Goal: Information Seeking & Learning: Learn about a topic

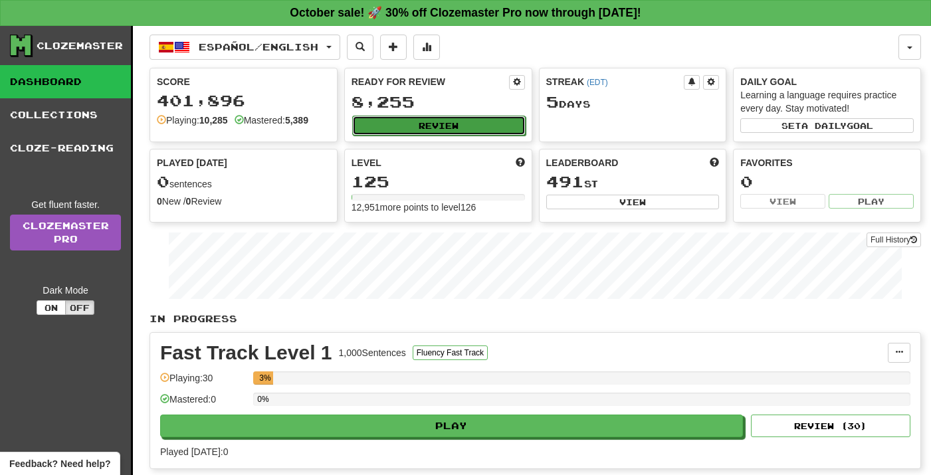
click at [453, 125] on button "Review" at bounding box center [438, 126] width 173 height 20
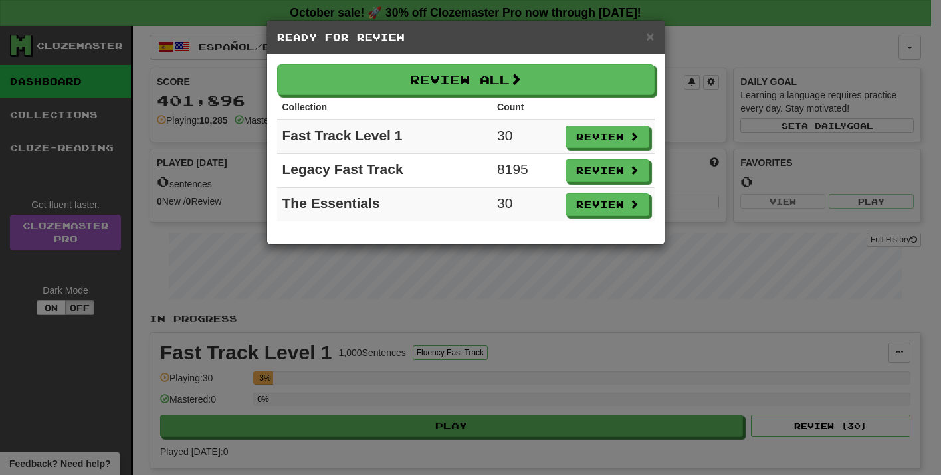
click at [626, 158] on td "Review" at bounding box center [607, 171] width 94 height 34
click at [615, 167] on button "Review" at bounding box center [608, 171] width 84 height 23
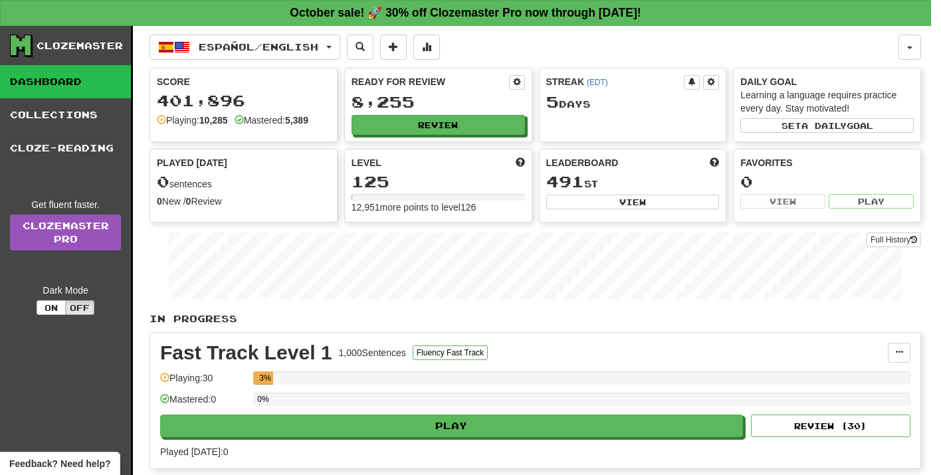
select select "**"
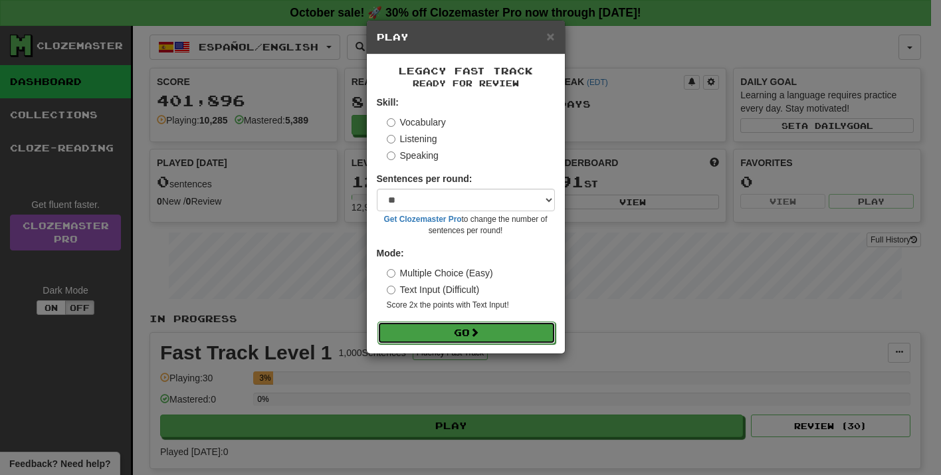
click at [442, 334] on button "Go" at bounding box center [466, 333] width 178 height 23
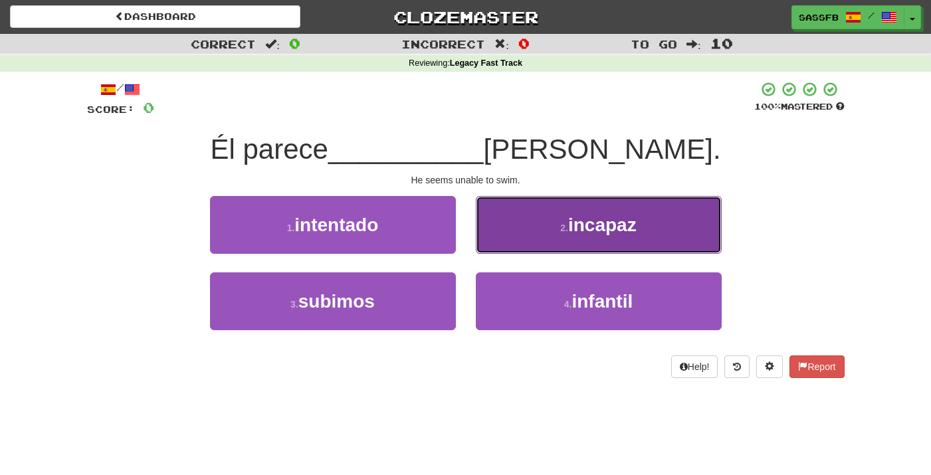
click at [622, 223] on span "incapaz" at bounding box center [602, 225] width 68 height 21
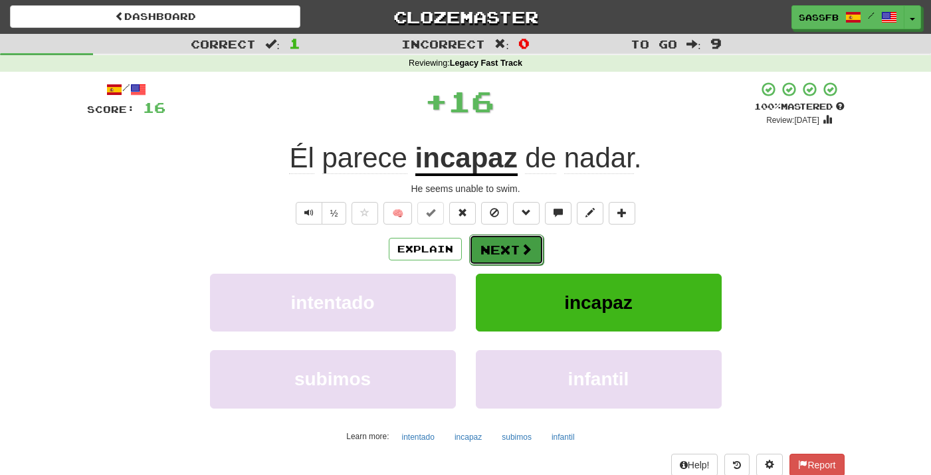
click at [511, 262] on button "Next" at bounding box center [506, 249] width 74 height 31
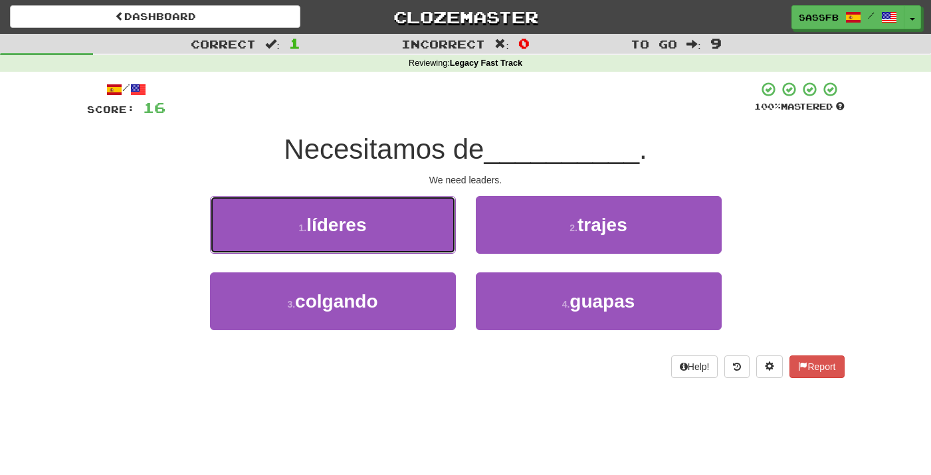
click at [405, 232] on button "1 . líderes" at bounding box center [333, 225] width 246 height 58
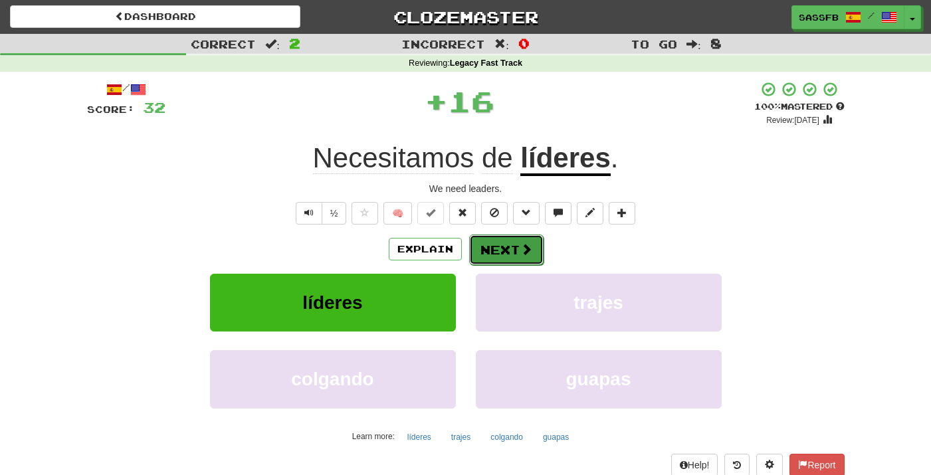
click at [531, 256] on button "Next" at bounding box center [506, 249] width 74 height 31
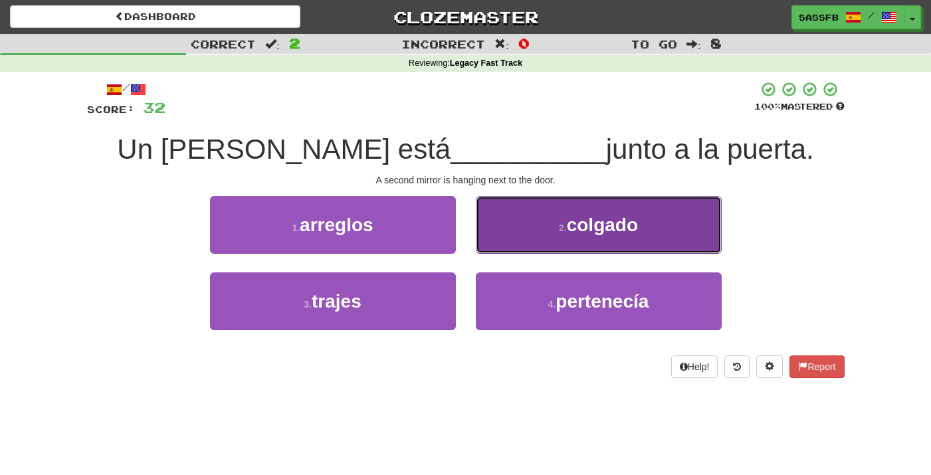
click at [657, 228] on button "2 . colgado" at bounding box center [599, 225] width 246 height 58
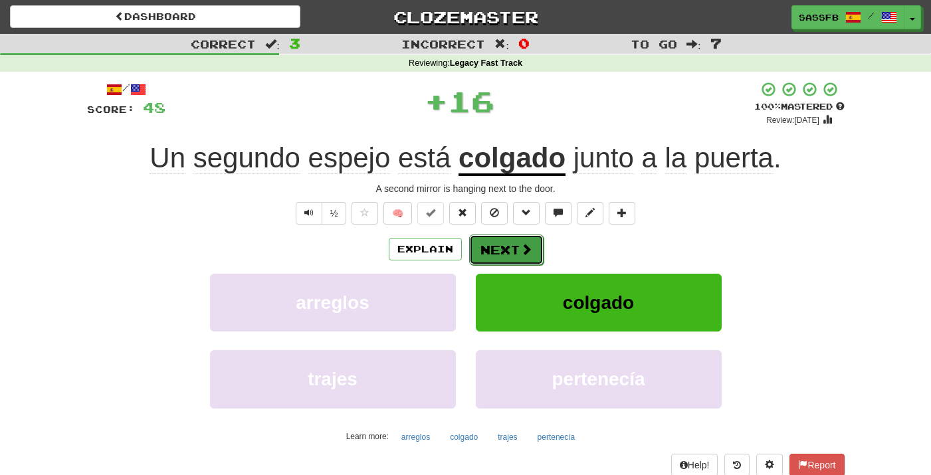
click at [537, 240] on button "Next" at bounding box center [506, 249] width 74 height 31
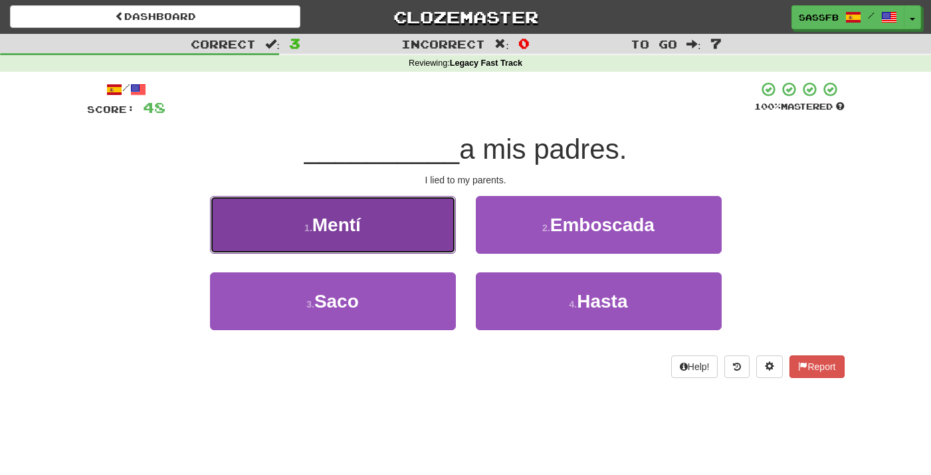
click at [385, 229] on button "1 . Mentí" at bounding box center [333, 225] width 246 height 58
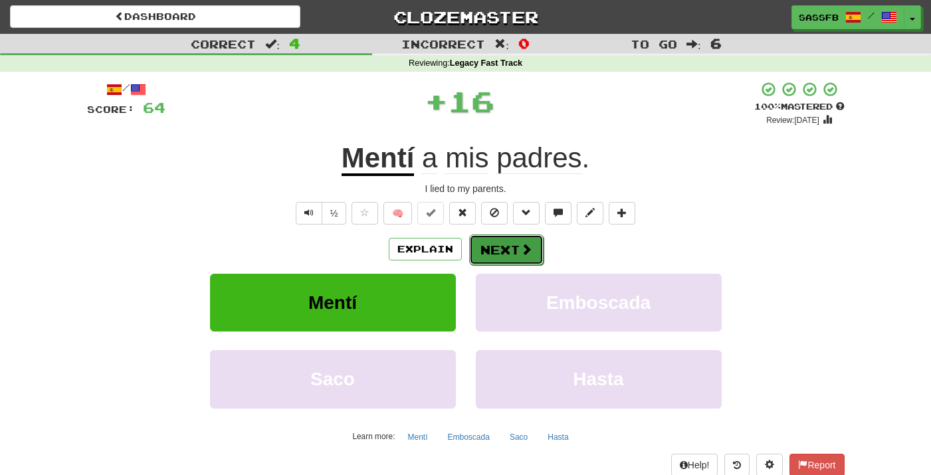
click at [508, 264] on button "Next" at bounding box center [506, 249] width 74 height 31
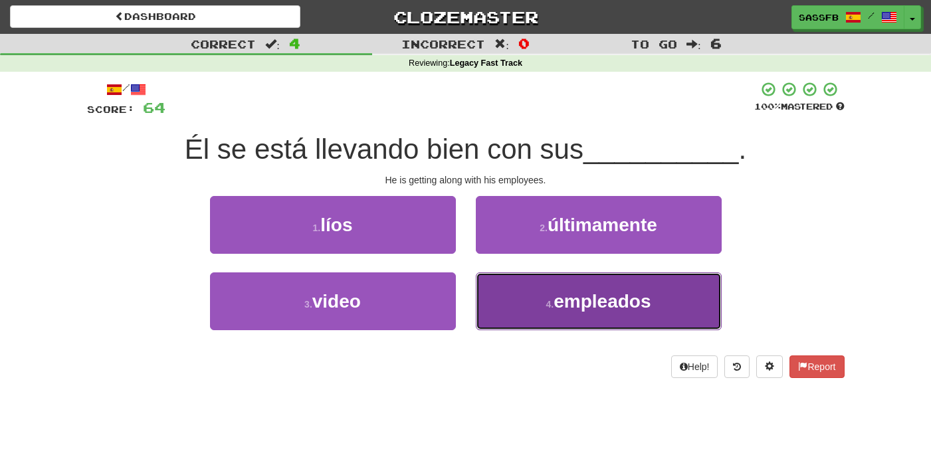
click at [640, 307] on span "empleados" at bounding box center [601, 301] width 97 height 21
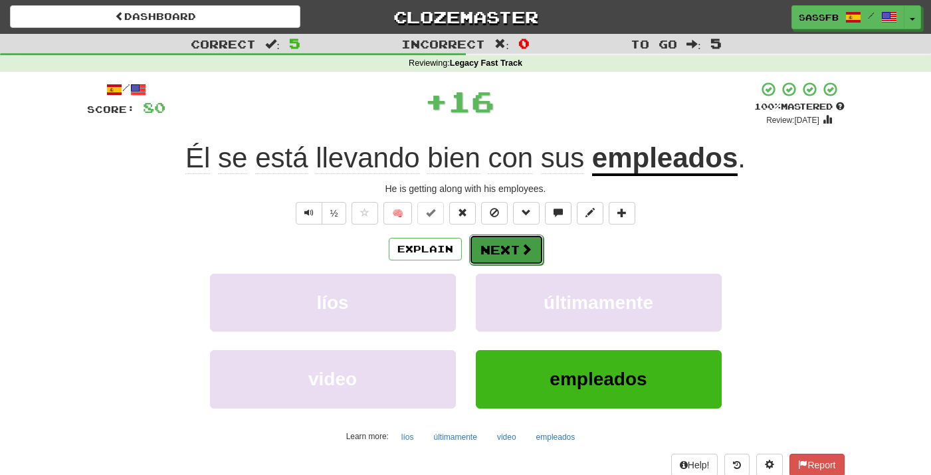
click at [525, 262] on button "Next" at bounding box center [506, 249] width 74 height 31
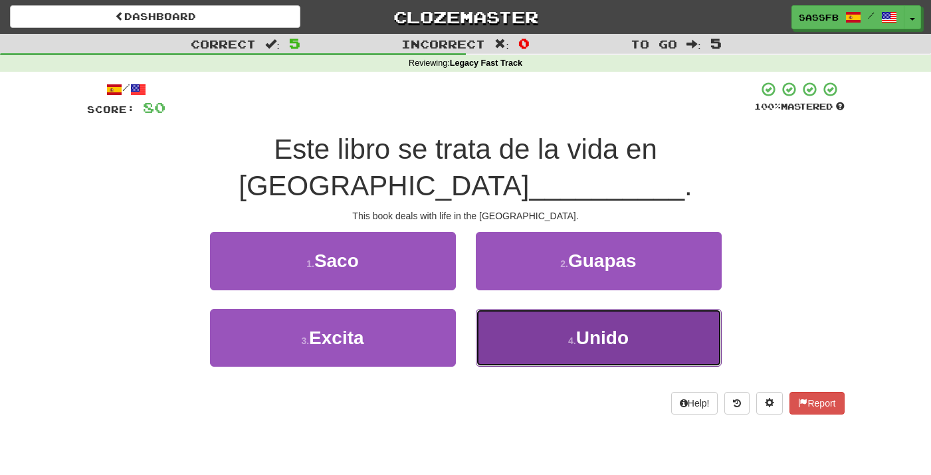
click at [662, 316] on button "4 . Unido" at bounding box center [599, 338] width 246 height 58
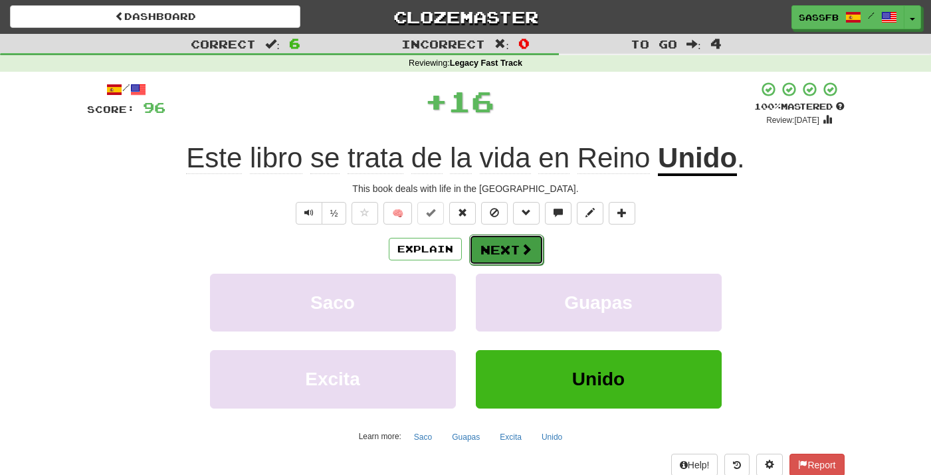
click at [520, 255] on span at bounding box center [526, 249] width 12 height 12
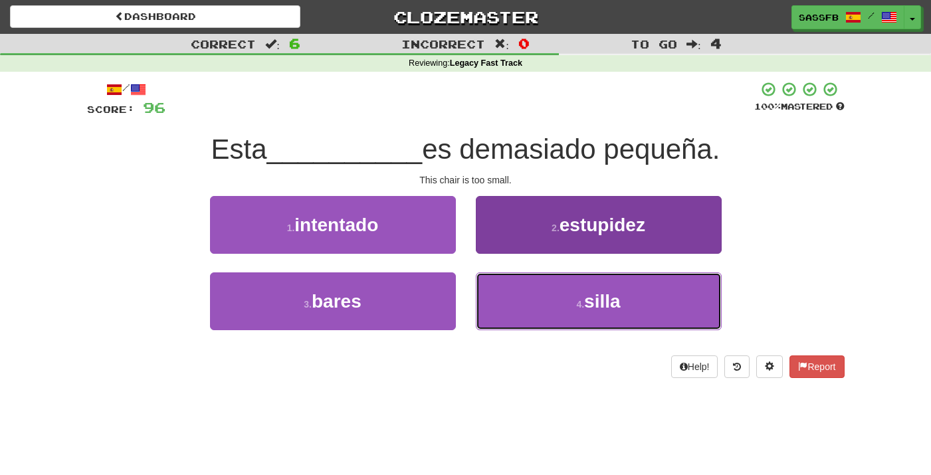
drag, startPoint x: 604, startPoint y: 309, endPoint x: 595, endPoint y: 305, distance: 10.1
click at [605, 310] on span "silla" at bounding box center [602, 301] width 36 height 21
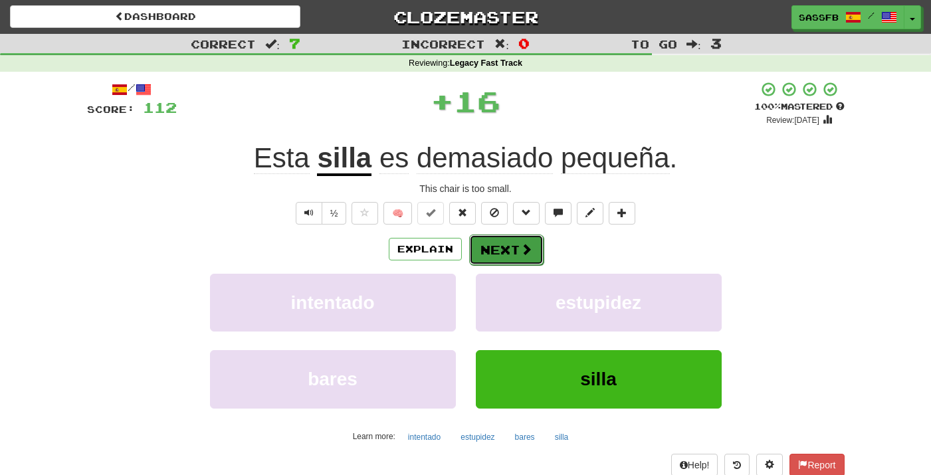
click at [476, 250] on button "Next" at bounding box center [506, 249] width 74 height 31
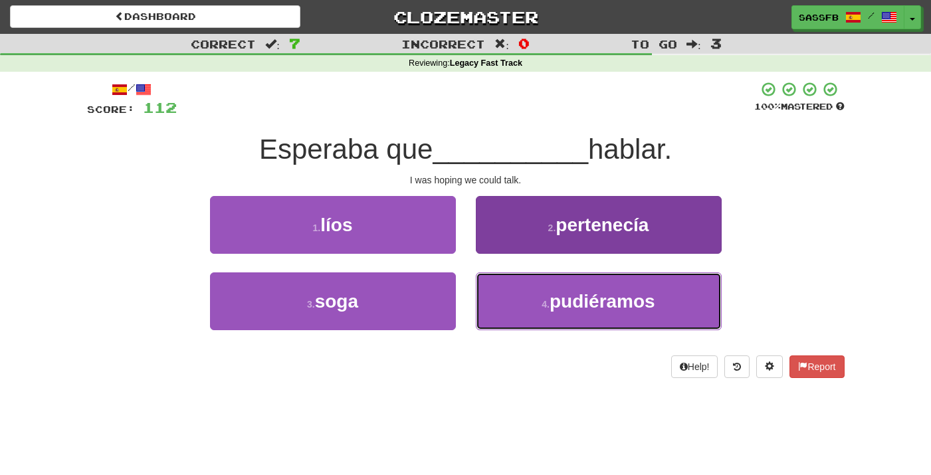
drag, startPoint x: 666, startPoint y: 319, endPoint x: 636, endPoint y: 313, distance: 30.5
click at [666, 319] on button "4 . pudiéramos" at bounding box center [599, 301] width 246 height 58
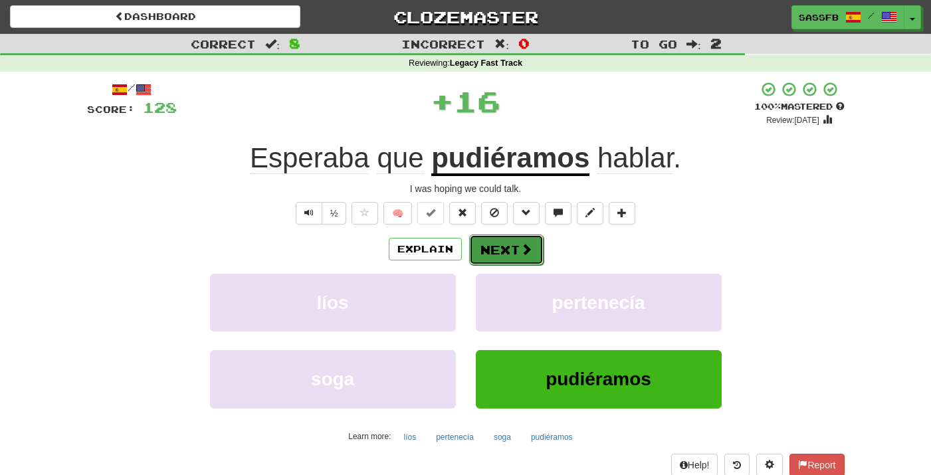
click at [516, 251] on button "Next" at bounding box center [506, 249] width 74 height 31
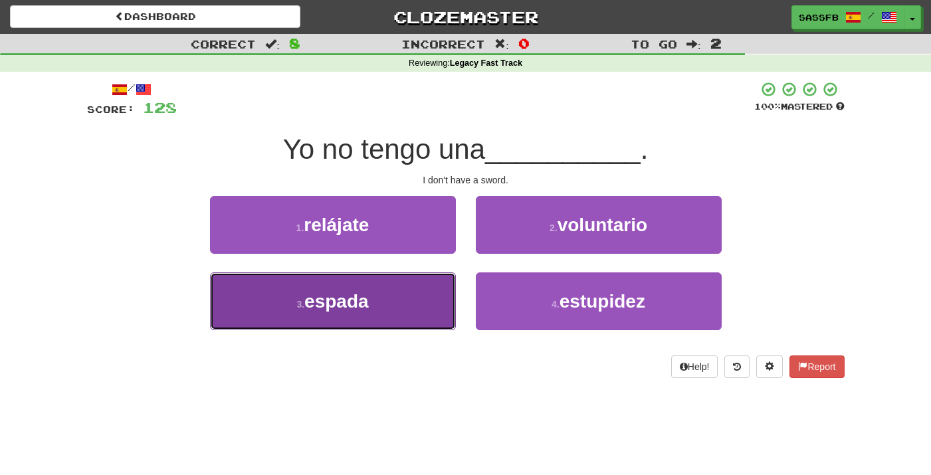
click at [371, 318] on button "3 . espada" at bounding box center [333, 301] width 246 height 58
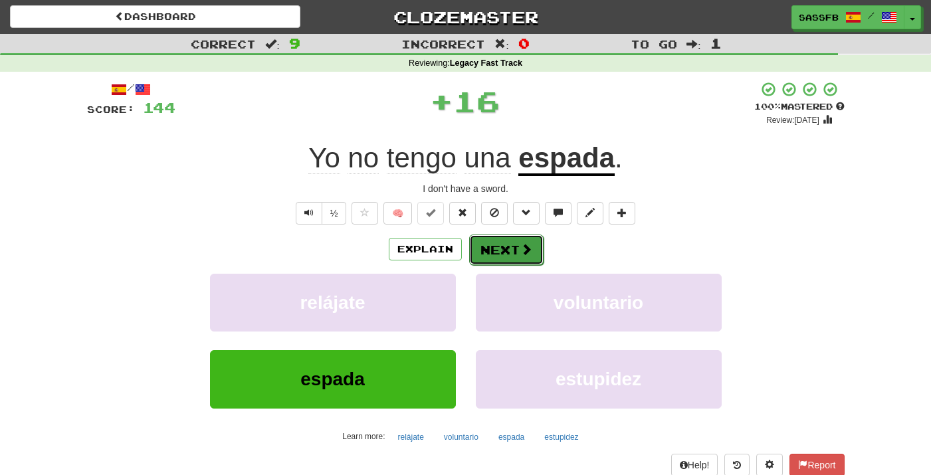
click at [489, 240] on button "Next" at bounding box center [506, 249] width 74 height 31
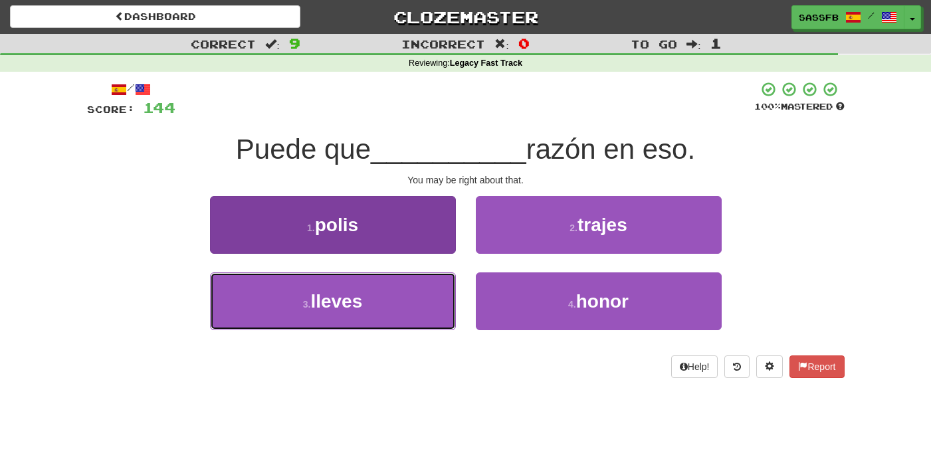
drag, startPoint x: 433, startPoint y: 311, endPoint x: 424, endPoint y: 311, distance: 9.3
click at [432, 311] on button "3 . lleves" at bounding box center [333, 301] width 246 height 58
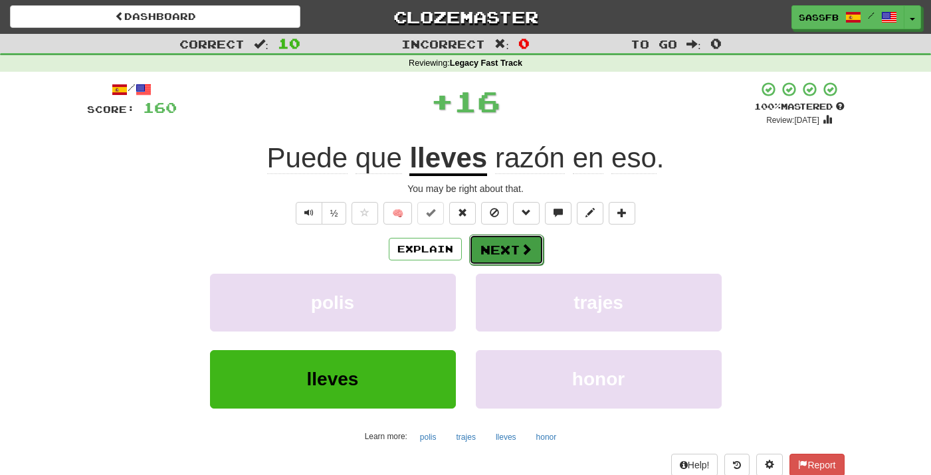
click at [509, 234] on button "Next" at bounding box center [506, 249] width 74 height 31
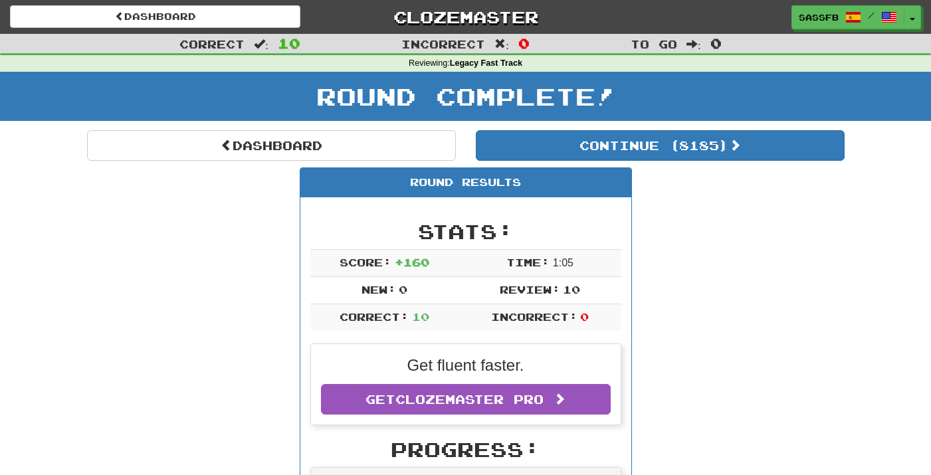
click at [716, 128] on div "Round Complete!" at bounding box center [465, 101] width 931 height 58
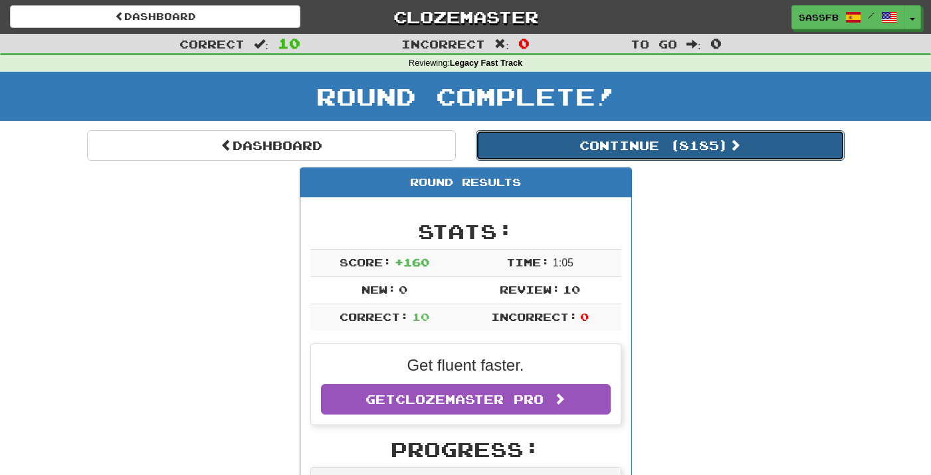
click at [707, 141] on button "Continue ( 8185 )" at bounding box center [660, 145] width 369 height 31
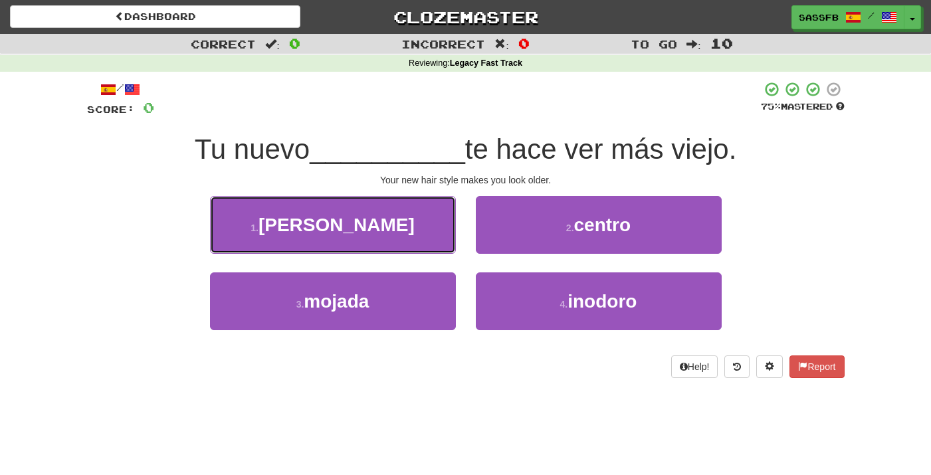
click at [356, 231] on span "peinado" at bounding box center [336, 225] width 156 height 21
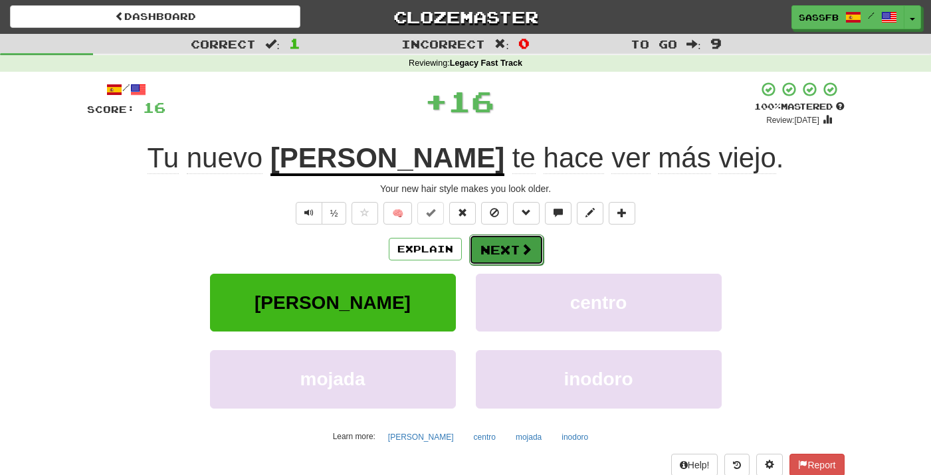
click at [524, 252] on span at bounding box center [526, 249] width 12 height 12
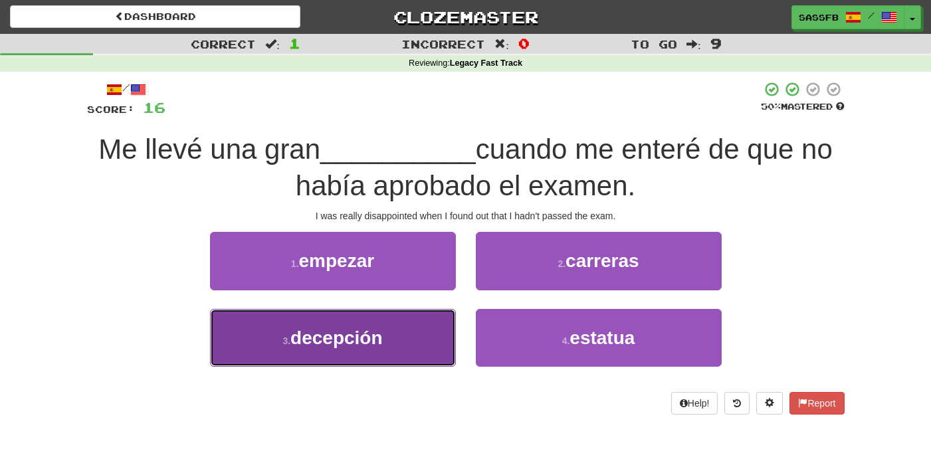
click at [367, 347] on span "decepción" at bounding box center [336, 337] width 92 height 21
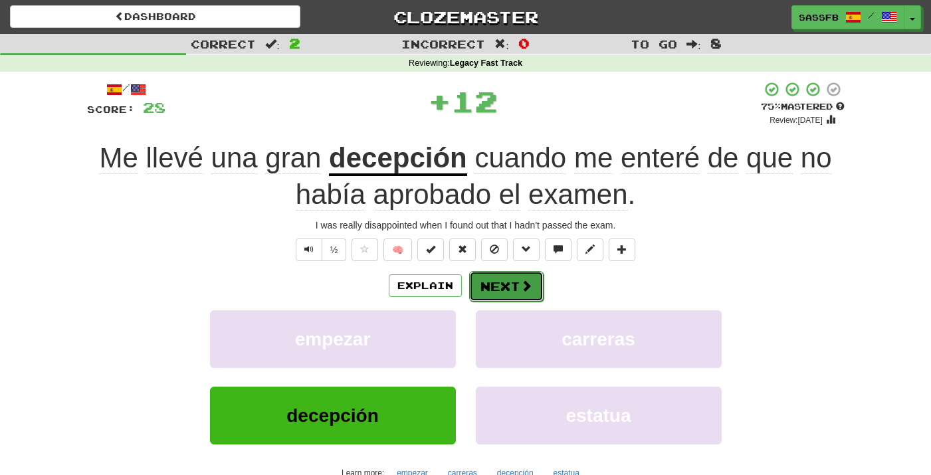
click at [490, 294] on button "Next" at bounding box center [506, 286] width 74 height 31
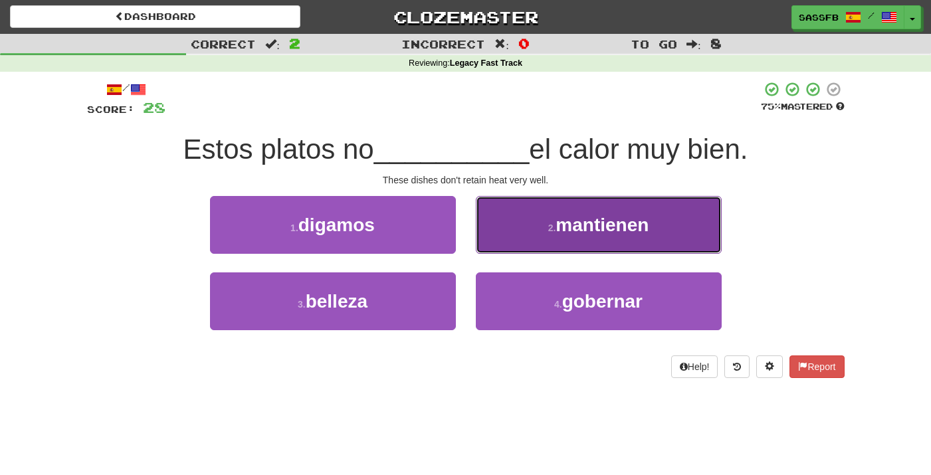
click at [620, 240] on button "2 . mantienen" at bounding box center [599, 225] width 246 height 58
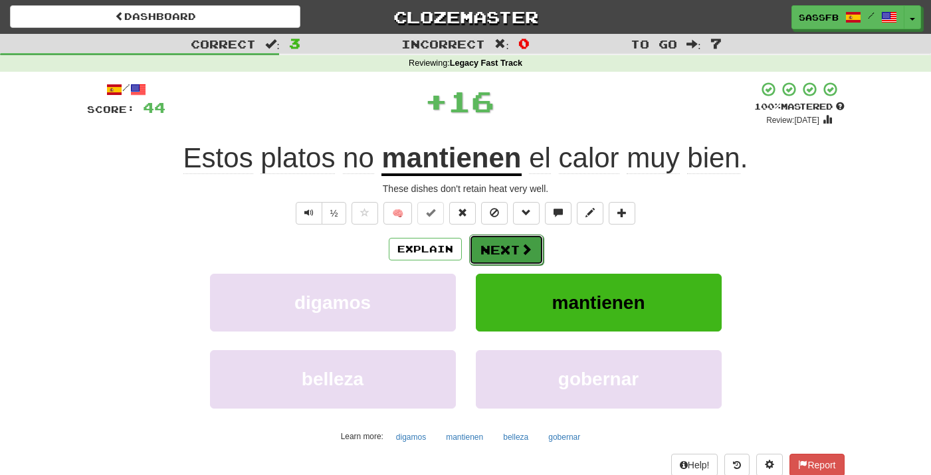
click at [500, 259] on button "Next" at bounding box center [506, 249] width 74 height 31
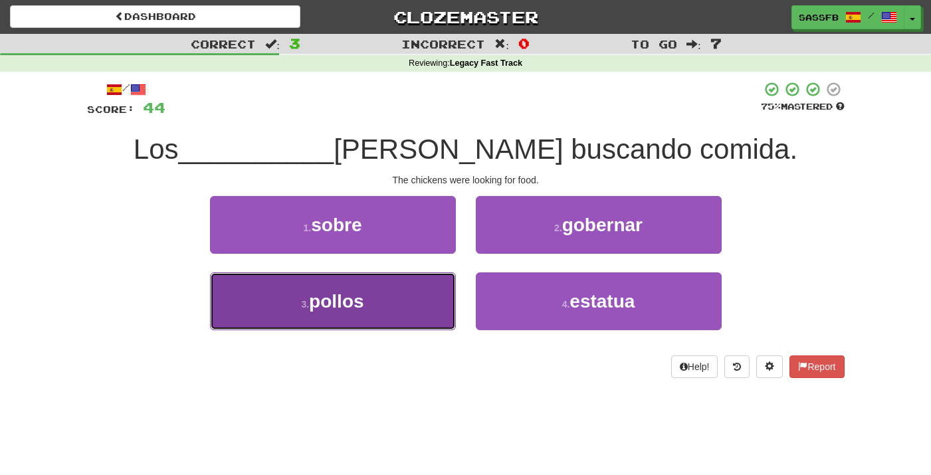
click at [296, 322] on button "3 . pollos" at bounding box center [333, 301] width 246 height 58
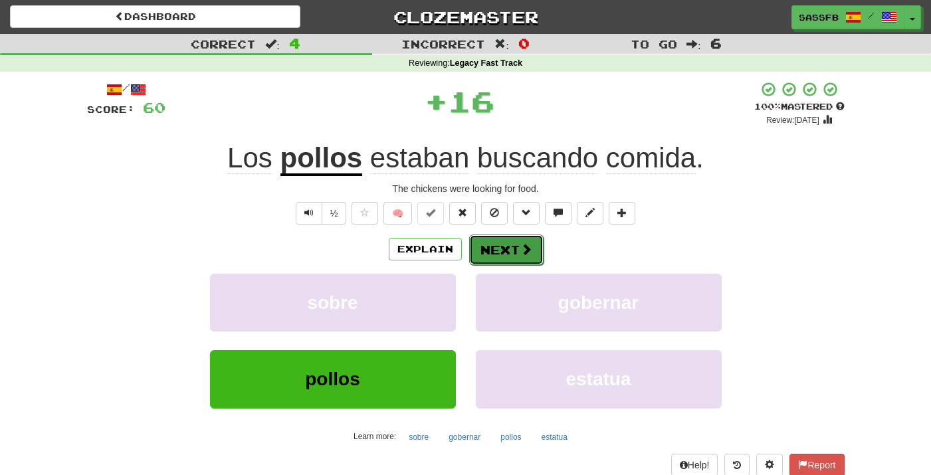
click at [539, 245] on button "Next" at bounding box center [506, 249] width 74 height 31
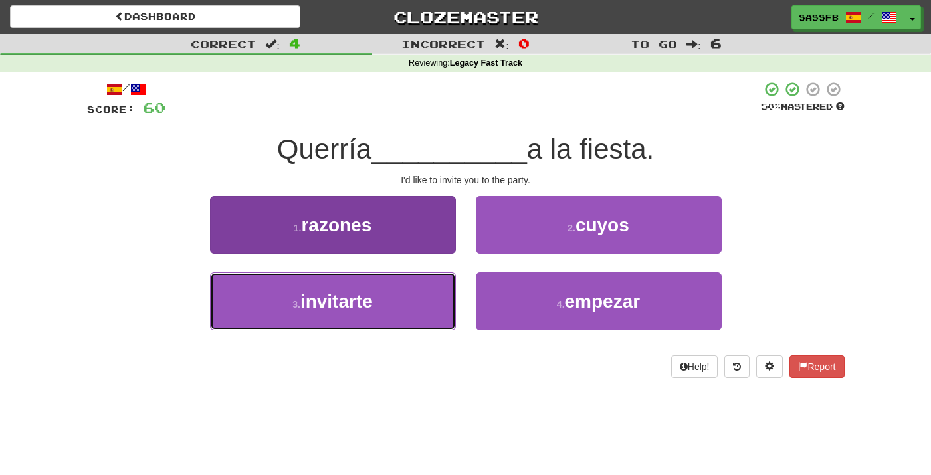
click at [367, 306] on span "invitarte" at bounding box center [336, 301] width 72 height 21
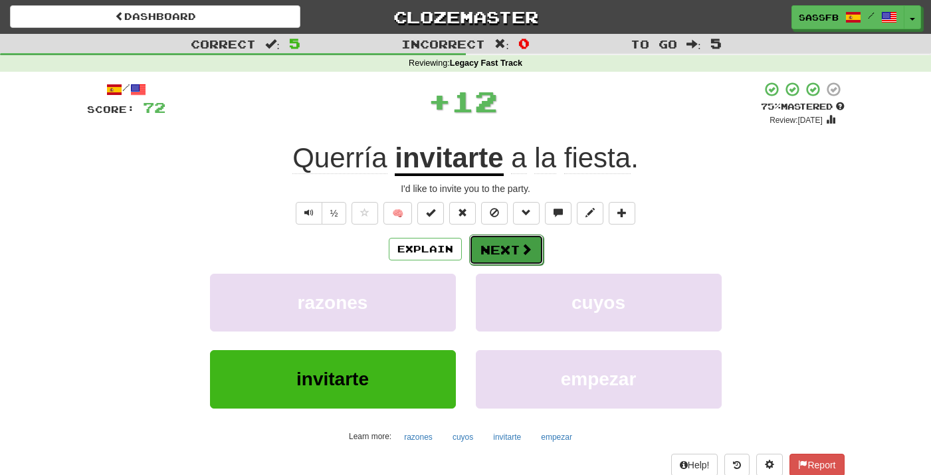
click at [513, 240] on button "Next" at bounding box center [506, 249] width 74 height 31
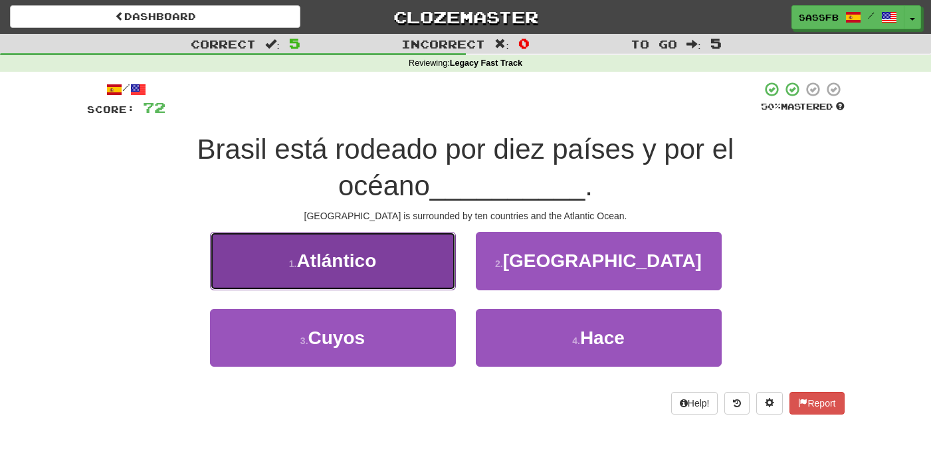
click at [387, 258] on button "1 . Atlántico" at bounding box center [333, 261] width 246 height 58
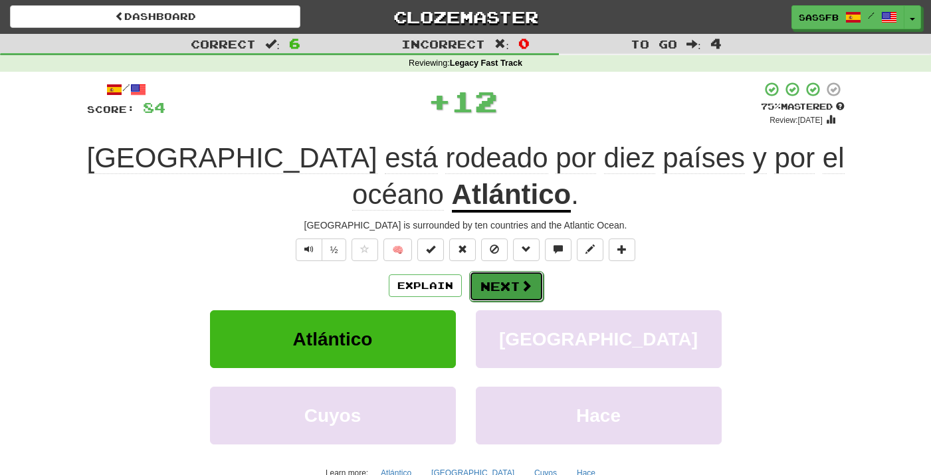
click at [515, 278] on button "Next" at bounding box center [506, 286] width 74 height 31
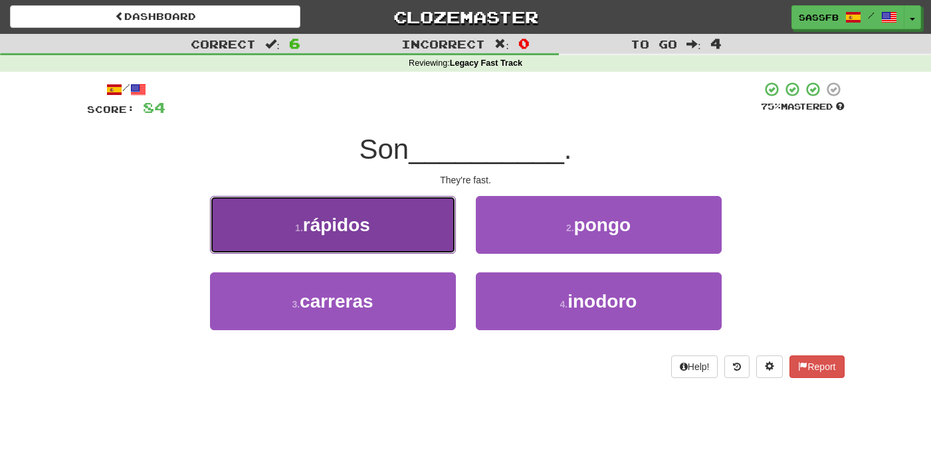
click at [282, 229] on button "1 . rápidos" at bounding box center [333, 225] width 246 height 58
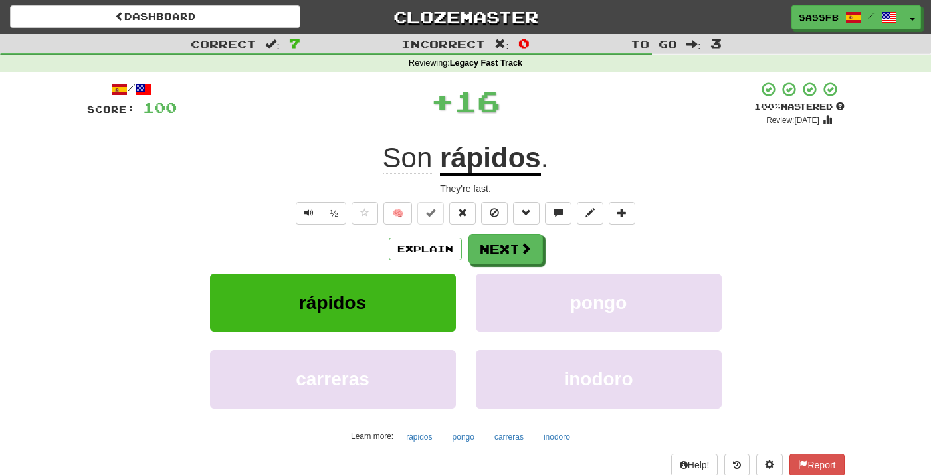
click at [523, 232] on div "/ Score: 100 + 16 100 % Mastered Review: 2026-04-13 Son rápidos . They're fast.…" at bounding box center [465, 289] width 757 height 416
click at [510, 251] on button "Next" at bounding box center [506, 249] width 74 height 31
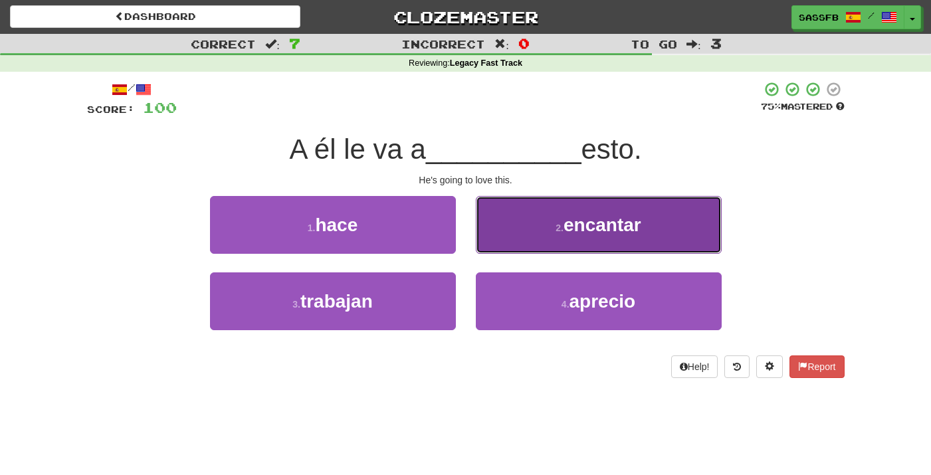
click at [571, 221] on span "encantar" at bounding box center [602, 225] width 78 height 21
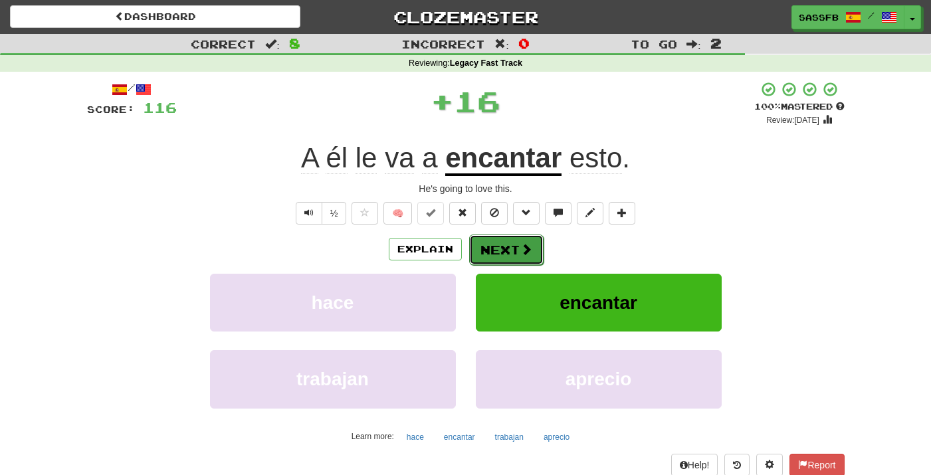
click at [487, 238] on button "Next" at bounding box center [506, 249] width 74 height 31
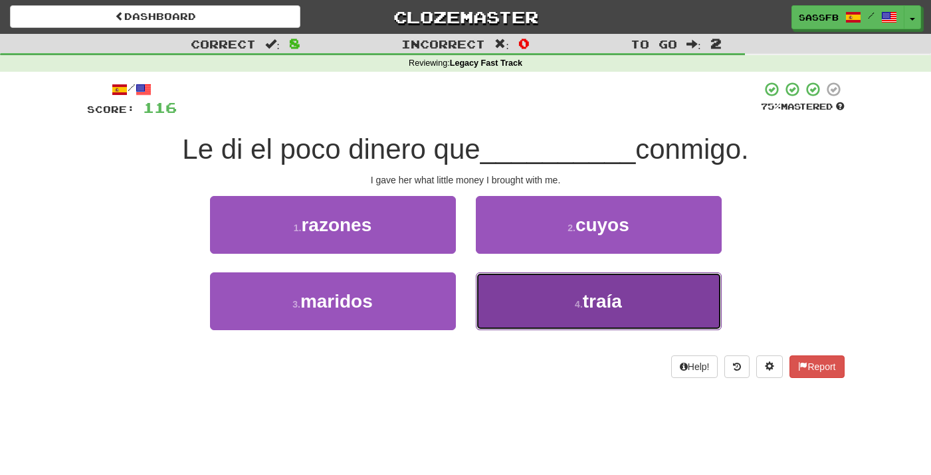
click at [553, 296] on button "4 . traía" at bounding box center [599, 301] width 246 height 58
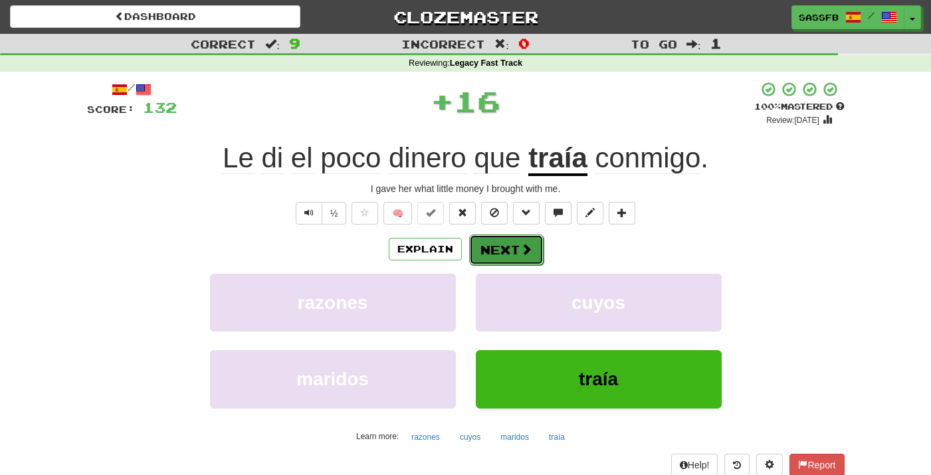
click at [506, 247] on button "Next" at bounding box center [506, 249] width 74 height 31
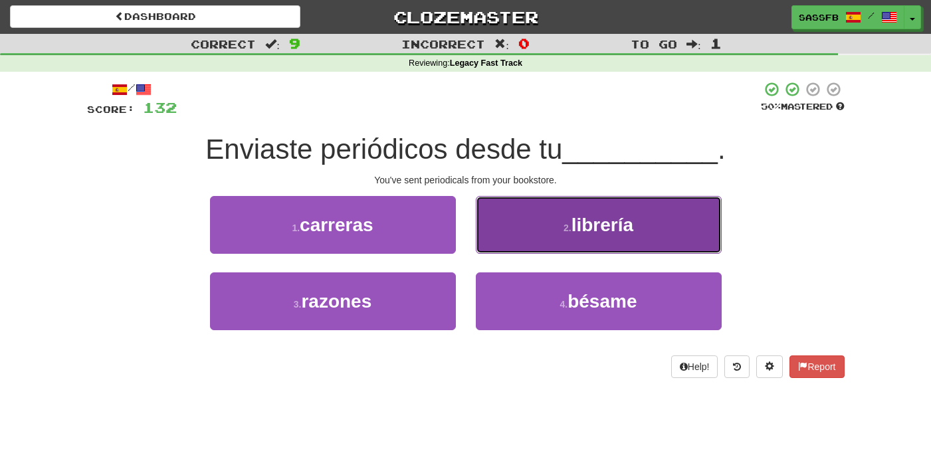
click at [635, 236] on button "2 . librería" at bounding box center [599, 225] width 246 height 58
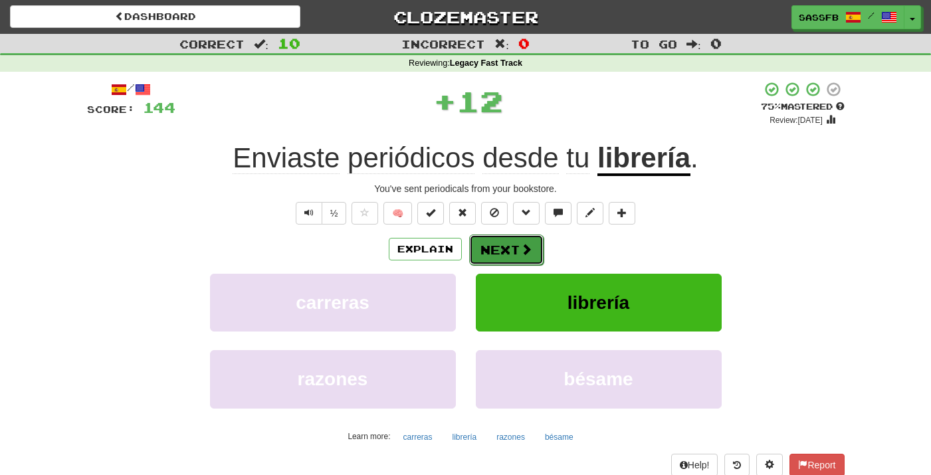
click at [509, 245] on button "Next" at bounding box center [506, 249] width 74 height 31
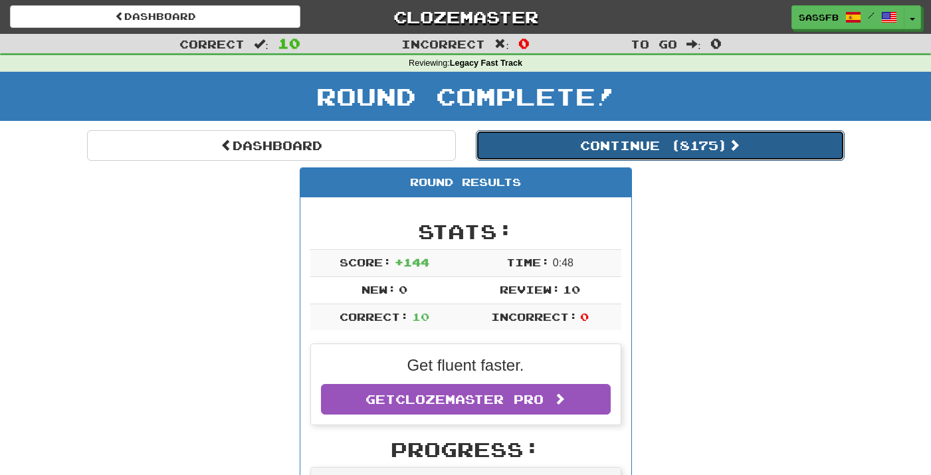
click at [684, 157] on button "Continue ( 8175 )" at bounding box center [660, 145] width 369 height 31
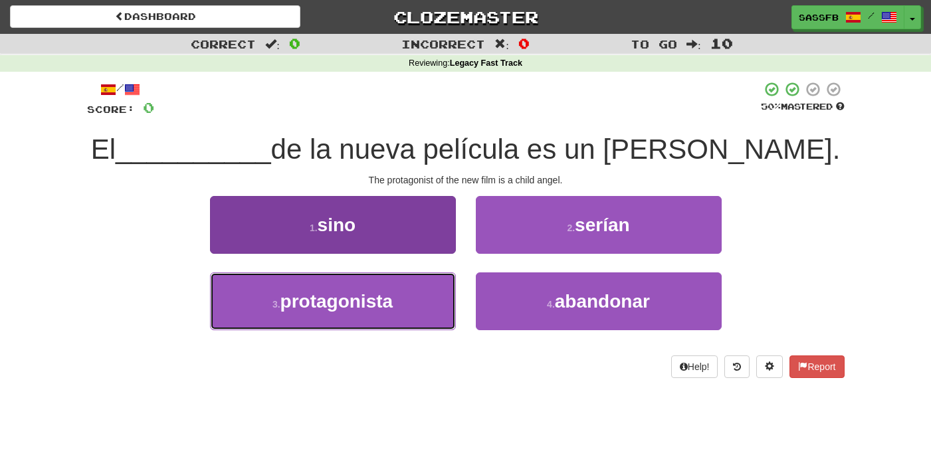
click at [314, 313] on button "3 . protagonista" at bounding box center [333, 301] width 246 height 58
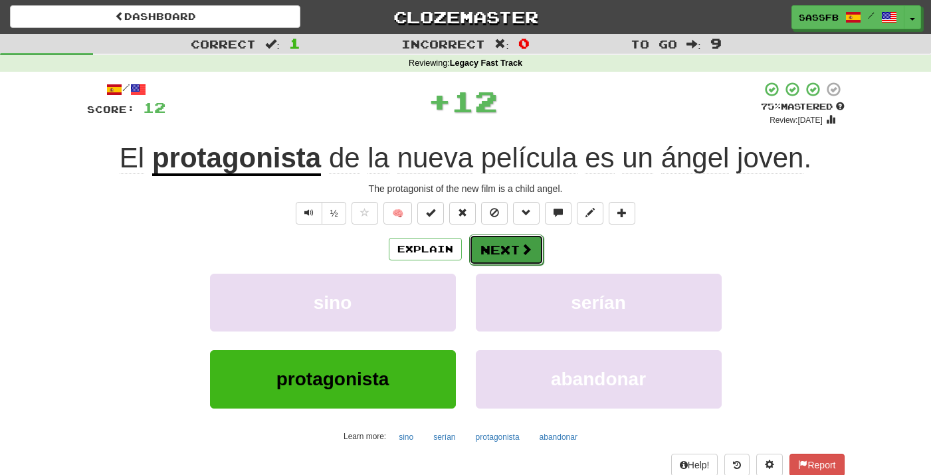
click at [513, 252] on button "Next" at bounding box center [506, 249] width 74 height 31
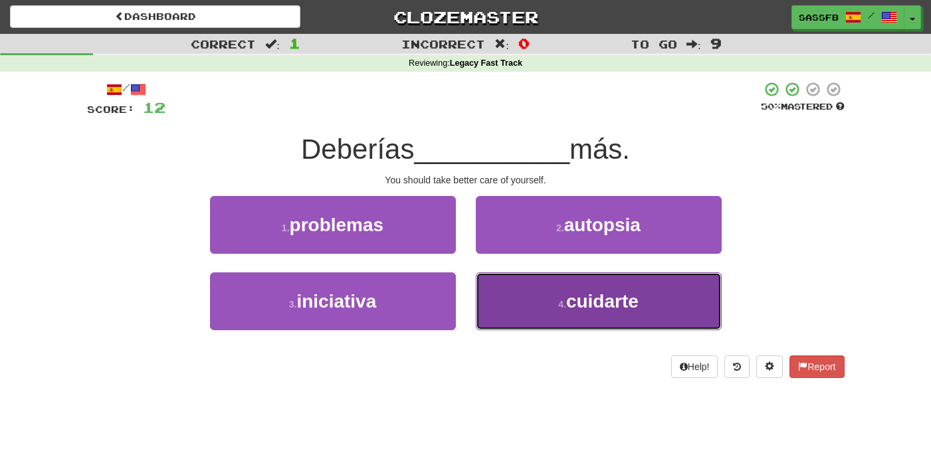
click at [639, 318] on button "4 . cuidarte" at bounding box center [599, 301] width 246 height 58
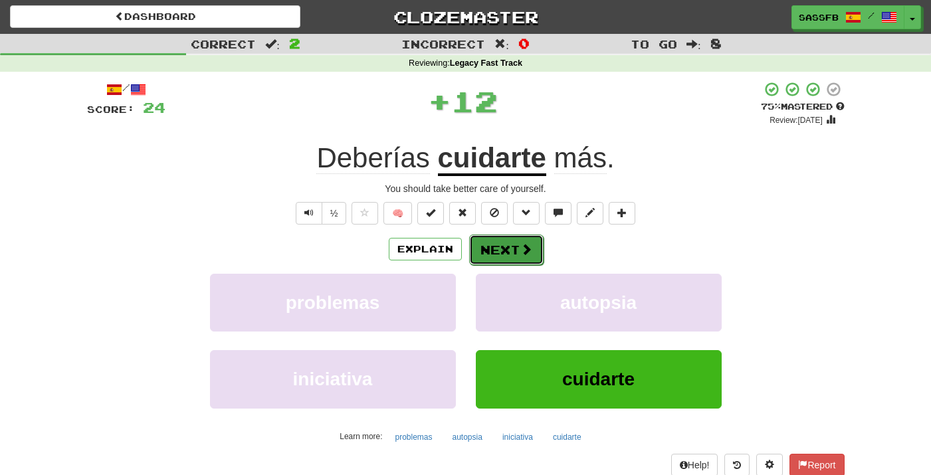
click at [513, 250] on button "Next" at bounding box center [506, 249] width 74 height 31
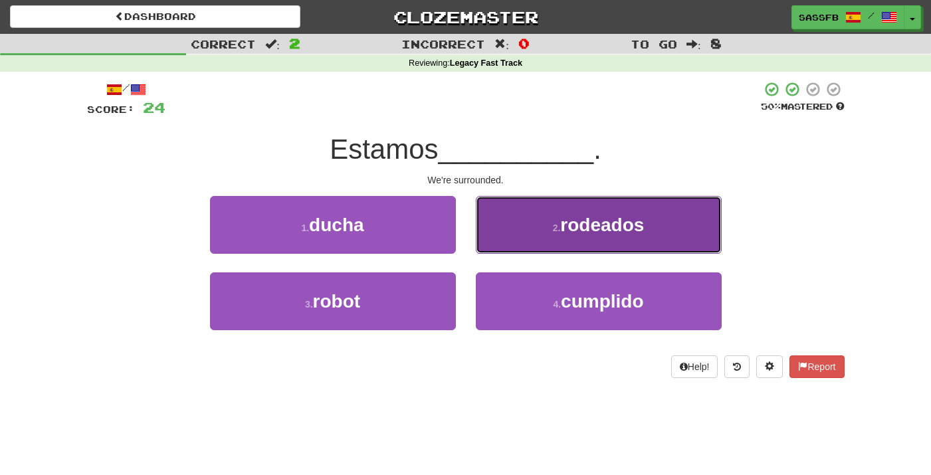
click at [676, 219] on button "2 . rodeados" at bounding box center [599, 225] width 246 height 58
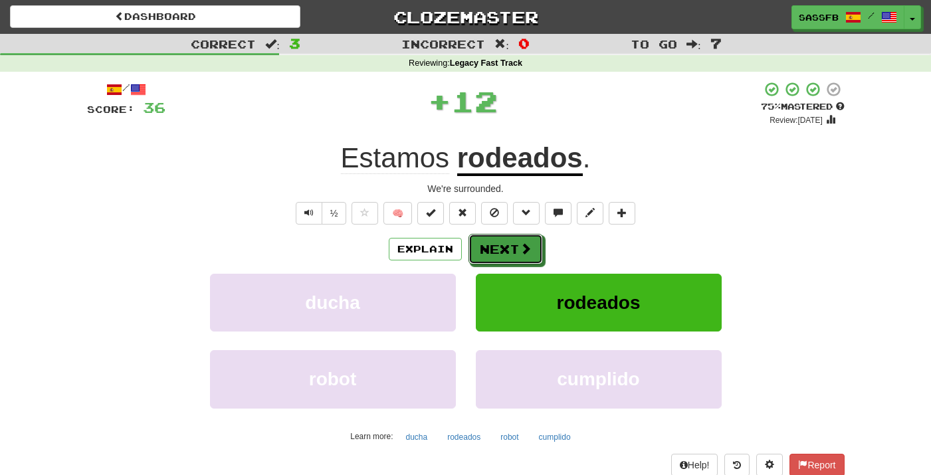
drag, startPoint x: 505, startPoint y: 248, endPoint x: 426, endPoint y: 226, distance: 82.0
click at [505, 248] on button "Next" at bounding box center [505, 249] width 74 height 31
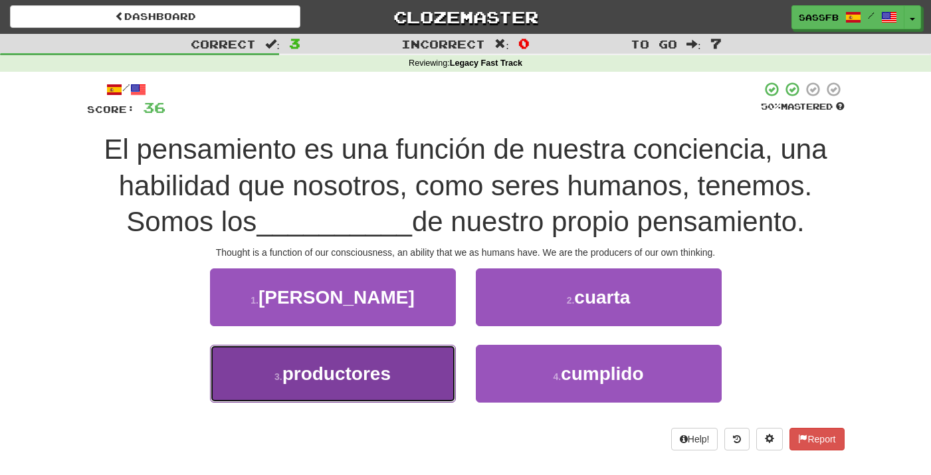
click at [380, 397] on button "3 . productores" at bounding box center [333, 374] width 246 height 58
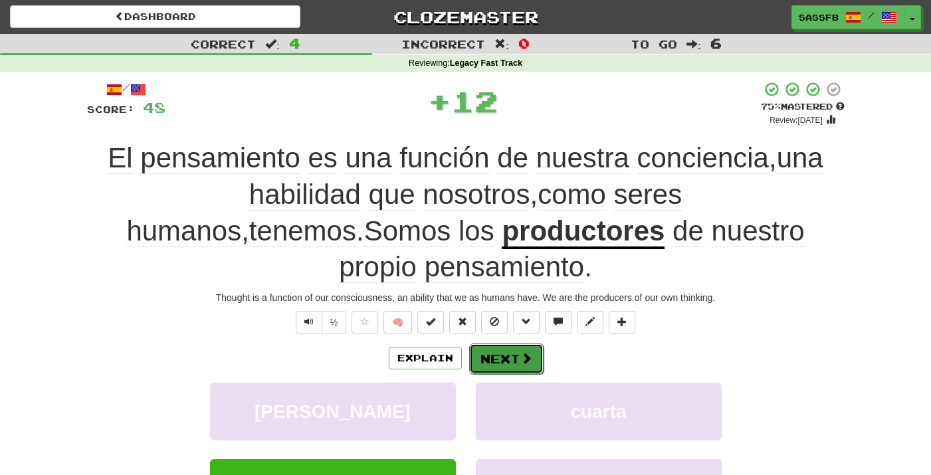
click at [520, 352] on span at bounding box center [526, 358] width 12 height 12
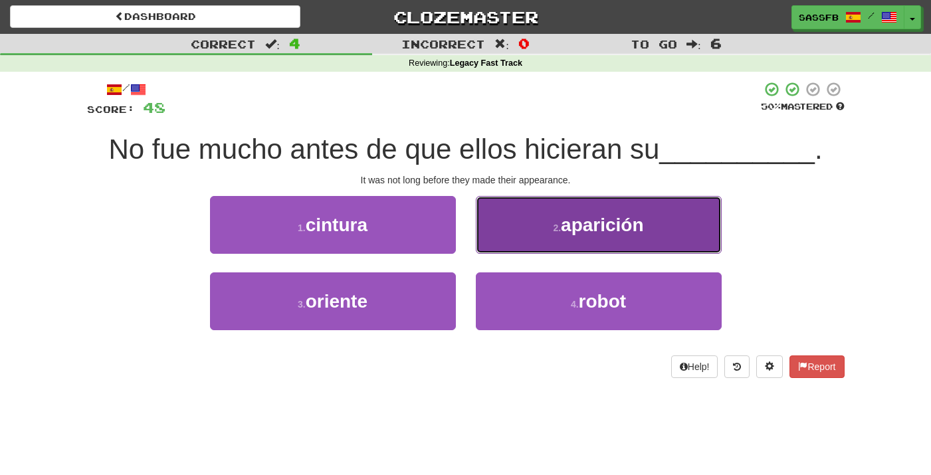
click at [678, 238] on button "2 . aparición" at bounding box center [599, 225] width 246 height 58
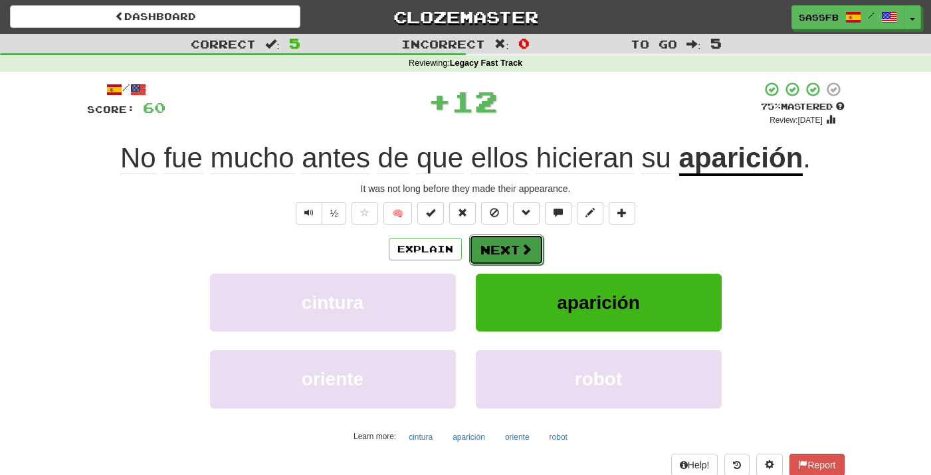
click at [511, 244] on button "Next" at bounding box center [506, 249] width 74 height 31
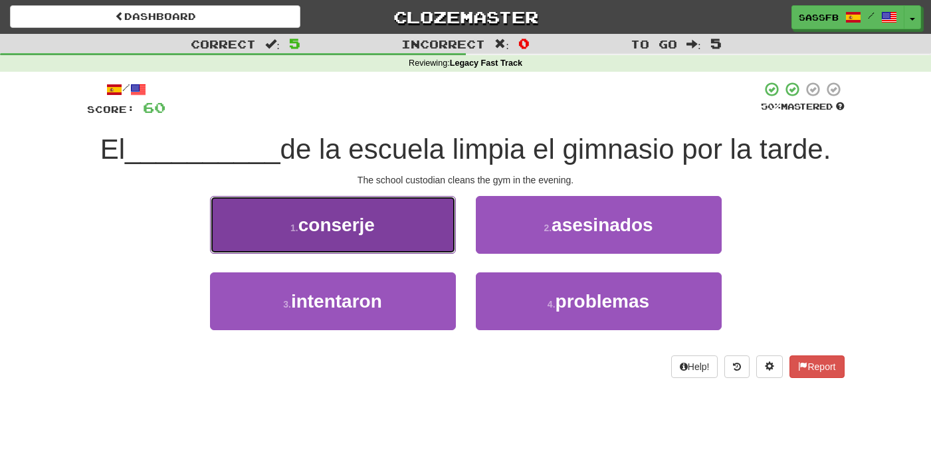
click at [383, 242] on button "1 . conserje" at bounding box center [333, 225] width 246 height 58
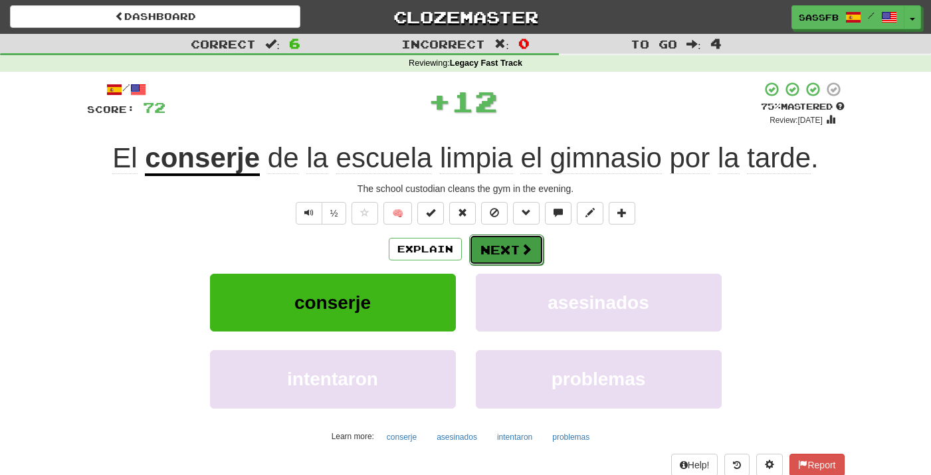
click at [529, 254] on span at bounding box center [526, 249] width 12 height 12
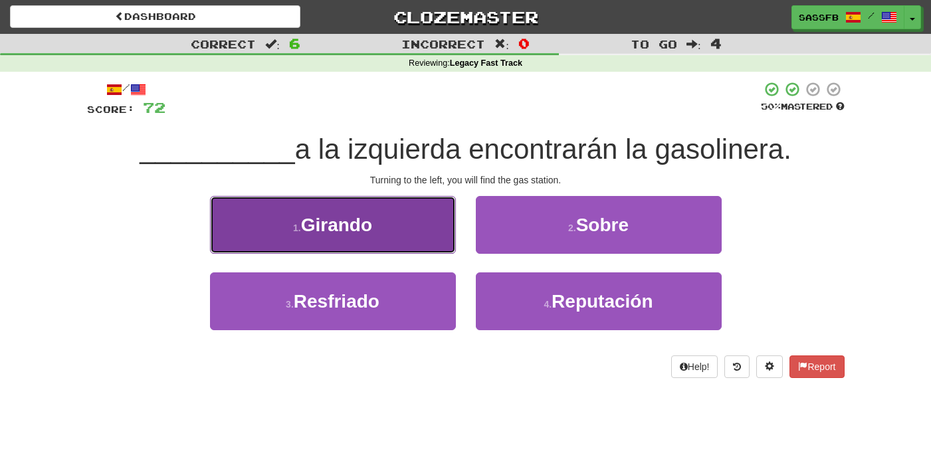
click at [278, 211] on button "1 . Girando" at bounding box center [333, 225] width 246 height 58
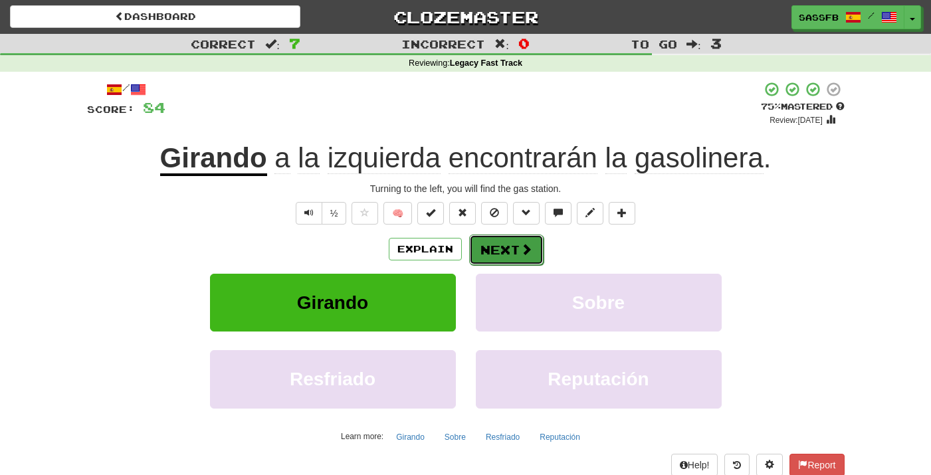
click at [501, 254] on button "Next" at bounding box center [506, 249] width 74 height 31
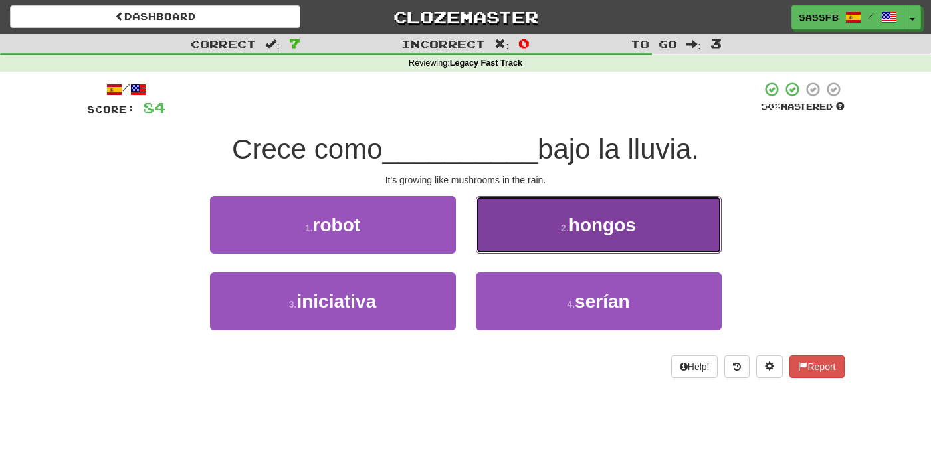
click at [578, 226] on span "hongos" at bounding box center [602, 225] width 67 height 21
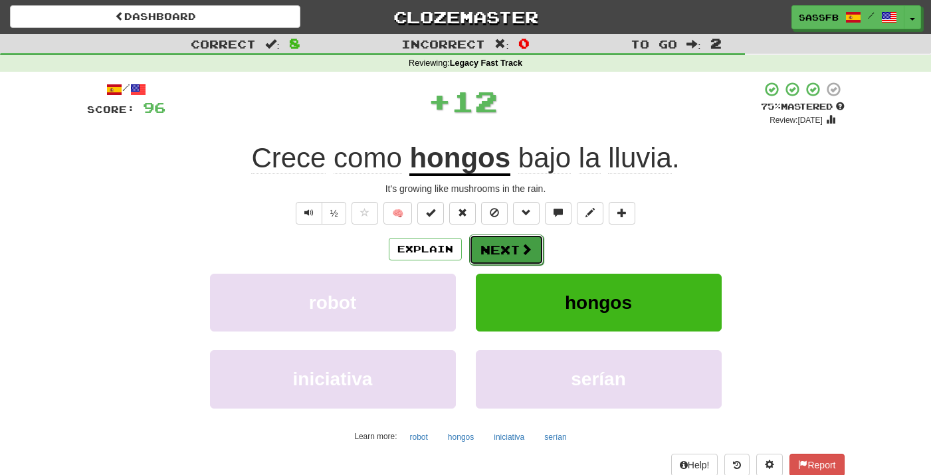
click at [517, 241] on button "Next" at bounding box center [506, 249] width 74 height 31
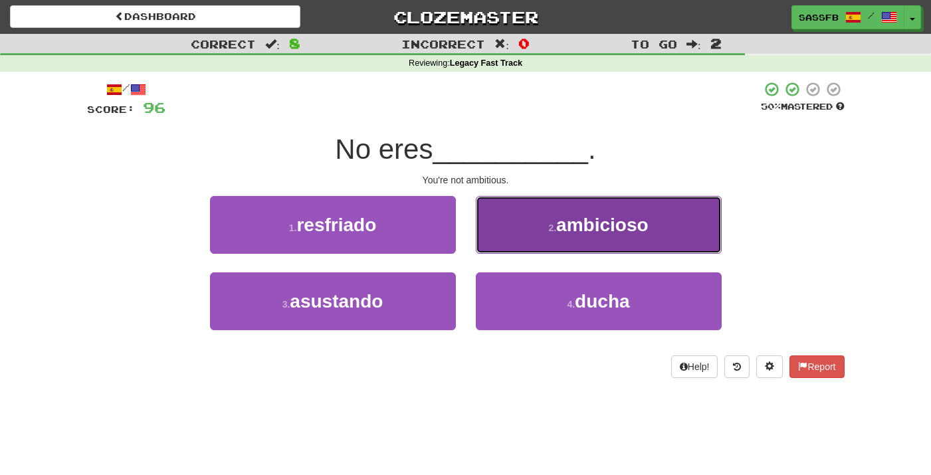
click at [608, 230] on span "ambicioso" at bounding box center [602, 225] width 92 height 21
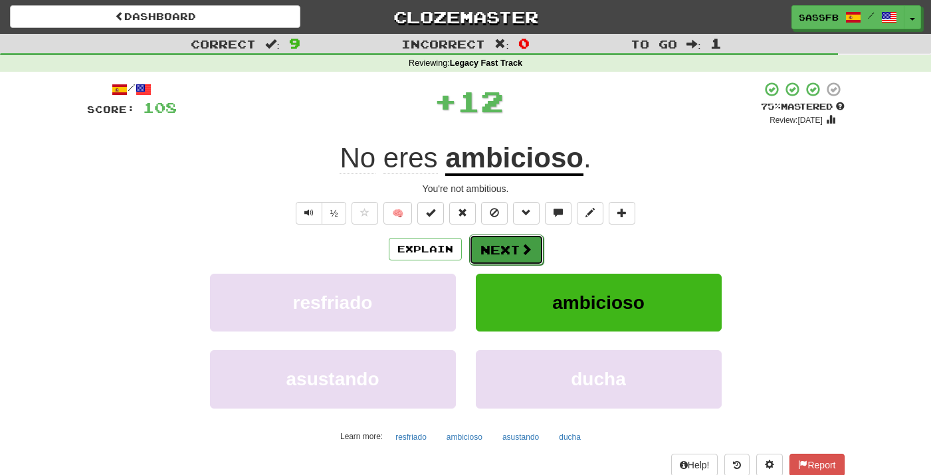
click at [514, 252] on button "Next" at bounding box center [506, 249] width 74 height 31
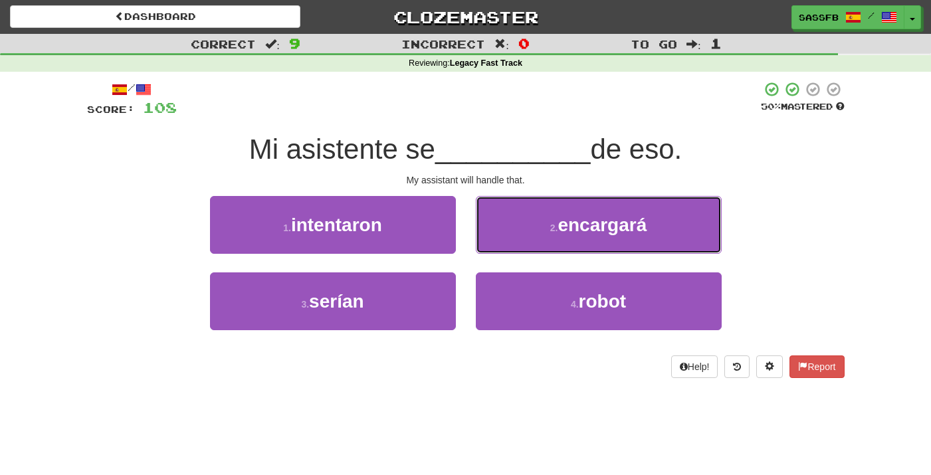
drag, startPoint x: 698, startPoint y: 227, endPoint x: 539, endPoint y: 185, distance: 164.0
click at [697, 227] on button "2 . encargará" at bounding box center [599, 225] width 246 height 58
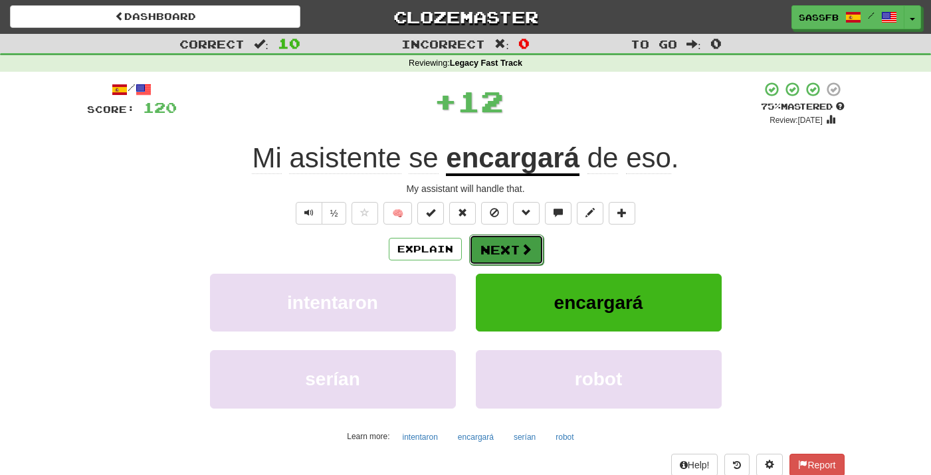
click at [493, 246] on button "Next" at bounding box center [506, 249] width 74 height 31
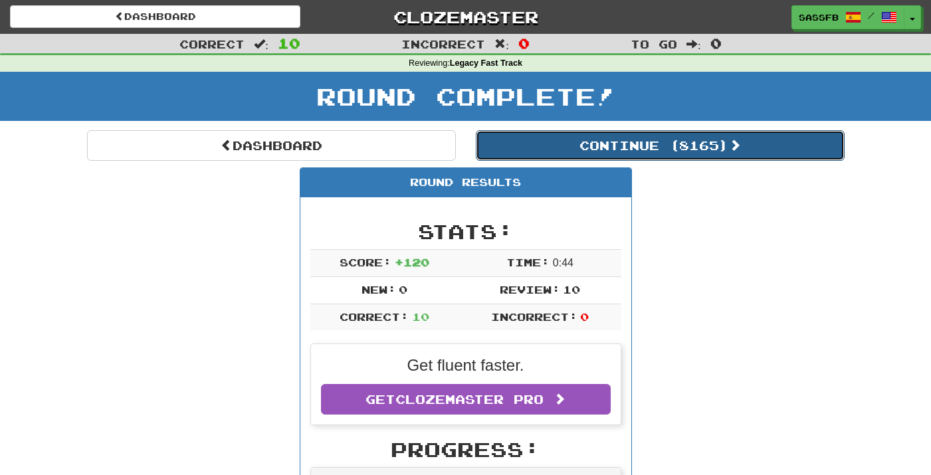
click at [714, 157] on button "Continue ( 8165 )" at bounding box center [660, 145] width 369 height 31
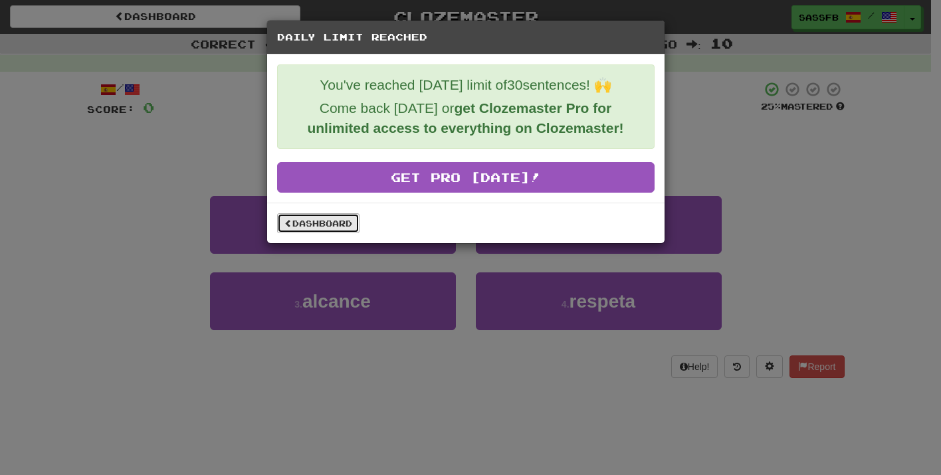
click at [327, 221] on link "Dashboard" at bounding box center [318, 223] width 82 height 20
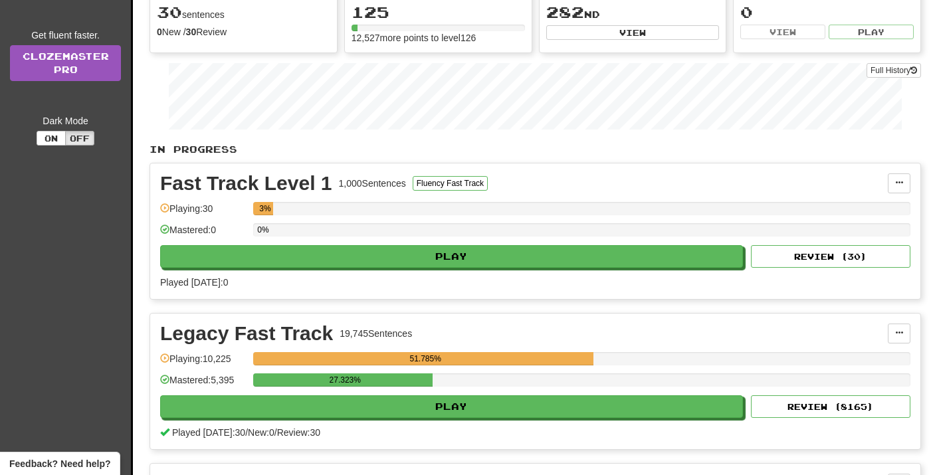
scroll to position [235, 0]
